Goal: Entertainment & Leisure: Consume media (video, audio)

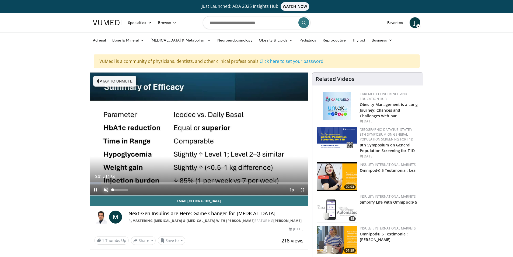
click at [105, 190] on span "Video Player" at bounding box center [106, 189] width 11 height 11
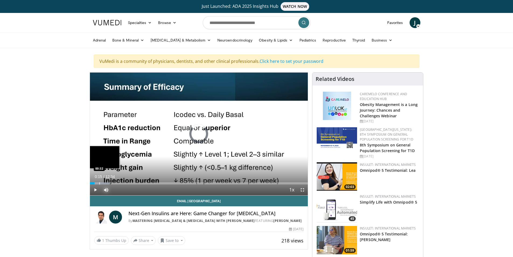
click at [99, 184] on div "Progress Bar" at bounding box center [99, 183] width 1 height 2
click at [104, 182] on div "Progress Bar" at bounding box center [104, 183] width 1 height 2
click at [107, 183] on div "Progress Bar" at bounding box center [107, 183] width 1 height 2
click at [112, 183] on div "Progress Bar" at bounding box center [112, 183] width 1 height 2
click at [118, 183] on div "Progress Bar" at bounding box center [118, 183] width 1 height 2
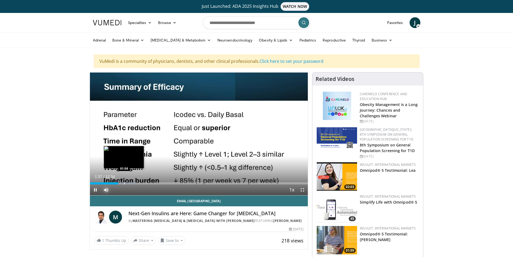
click at [124, 183] on div "Progress Bar" at bounding box center [124, 183] width 1 height 2
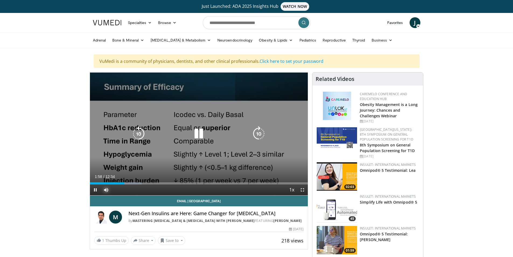
click at [0, 0] on div "Progress Bar" at bounding box center [0, 0] width 0 height 0
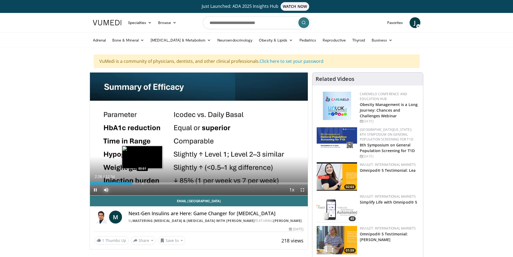
click at [143, 183] on div "Progress Bar" at bounding box center [143, 183] width 1 height 2
click at [151, 184] on div "Progress Bar" at bounding box center [151, 183] width 1 height 2
click at [156, 183] on div "Progress Bar" at bounding box center [156, 183] width 1 height 2
click at [160, 182] on div "Progress Bar" at bounding box center [160, 183] width 1 height 2
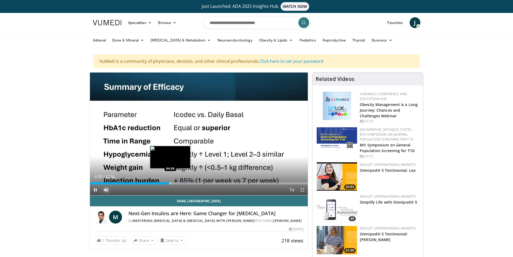
click at [171, 183] on div "Progress Bar" at bounding box center [171, 183] width 1 height 2
click at [176, 183] on div "Progress Bar" at bounding box center [176, 183] width 1 height 2
click at [181, 184] on div "Progress Bar" at bounding box center [181, 183] width 1 height 2
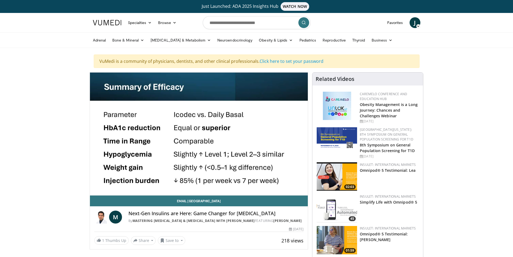
click at [185, 183] on video-js "**********" at bounding box center [199, 133] width 218 height 123
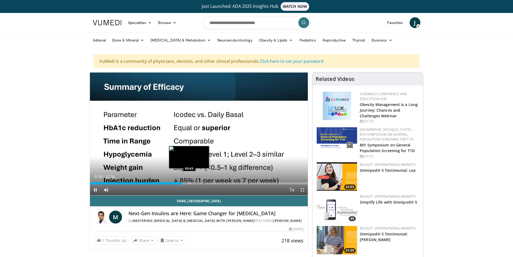
click at [190, 183] on div "Progress Bar" at bounding box center [189, 183] width 1 height 2
click at [203, 184] on div "Progress Bar" at bounding box center [203, 183] width 1 height 2
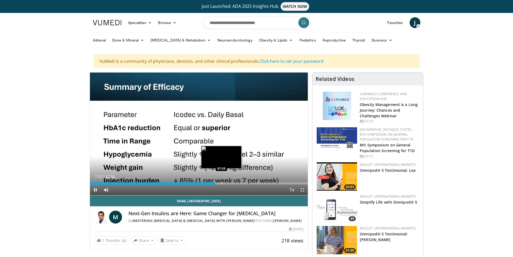
click at [222, 182] on div "Progress Bar" at bounding box center [222, 183] width 1 height 2
click at [233, 182] on div "Progress Bar" at bounding box center [226, 183] width 27 height 2
click at [229, 182] on div "08:19" at bounding box center [162, 183] width 144 height 2
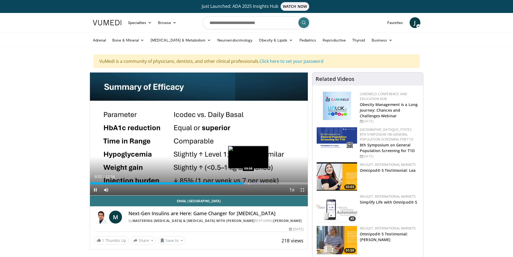
click at [249, 183] on div "Progress Bar" at bounding box center [249, 183] width 1 height 2
click at [253, 183] on div "Progress Bar" at bounding box center [253, 183] width 1 height 2
click at [260, 184] on div "Progress Bar" at bounding box center [260, 183] width 1 height 2
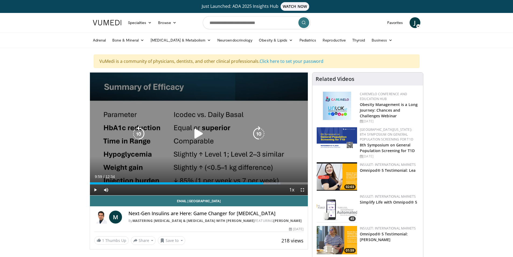
click at [264, 184] on div "Progress Bar" at bounding box center [267, 183] width 28 height 2
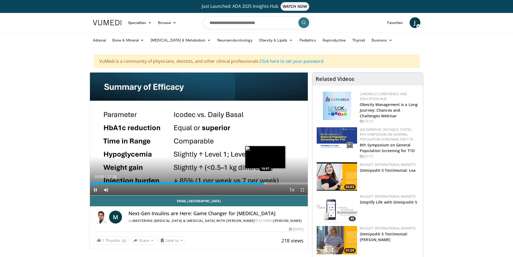
click at [266, 184] on div "Progress Bar" at bounding box center [266, 183] width 1 height 2
click at [268, 183] on div "Progress Bar" at bounding box center [268, 183] width 1 height 2
click at [285, 182] on div "Loaded : 94.11% 10:49 11:14" at bounding box center [199, 181] width 218 height 5
